Goal: Information Seeking & Learning: Learn about a topic

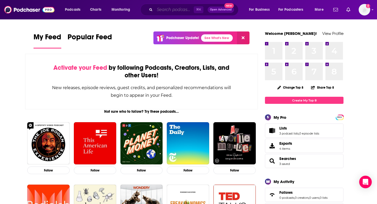
click at [162, 9] on input "Search podcasts, credits, & more..." at bounding box center [174, 10] width 39 height 8
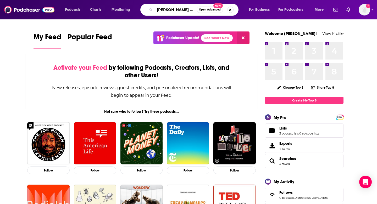
scroll to position [0, 1]
type input "[PERSON_NAME] makes money"
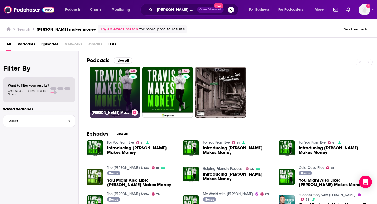
click at [118, 96] on link "68 [PERSON_NAME] Makes Money" at bounding box center [115, 92] width 51 height 51
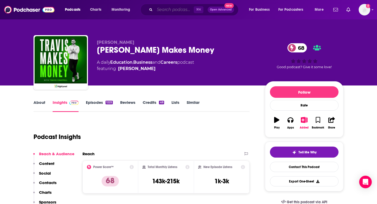
click at [167, 12] on input "Search podcasts, credits, & more..." at bounding box center [174, 10] width 39 height 8
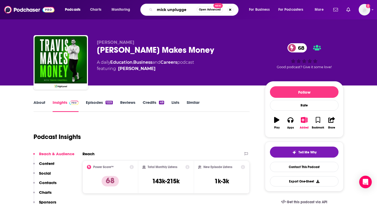
type input "mick unplugged"
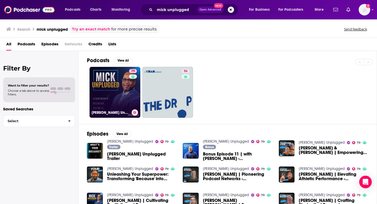
click at [97, 73] on link "79 [PERSON_NAME] Unplugged" at bounding box center [115, 92] width 51 height 51
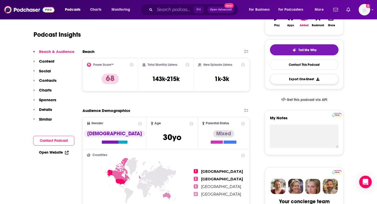
scroll to position [124, 0]
